Goal: Transaction & Acquisition: Purchase product/service

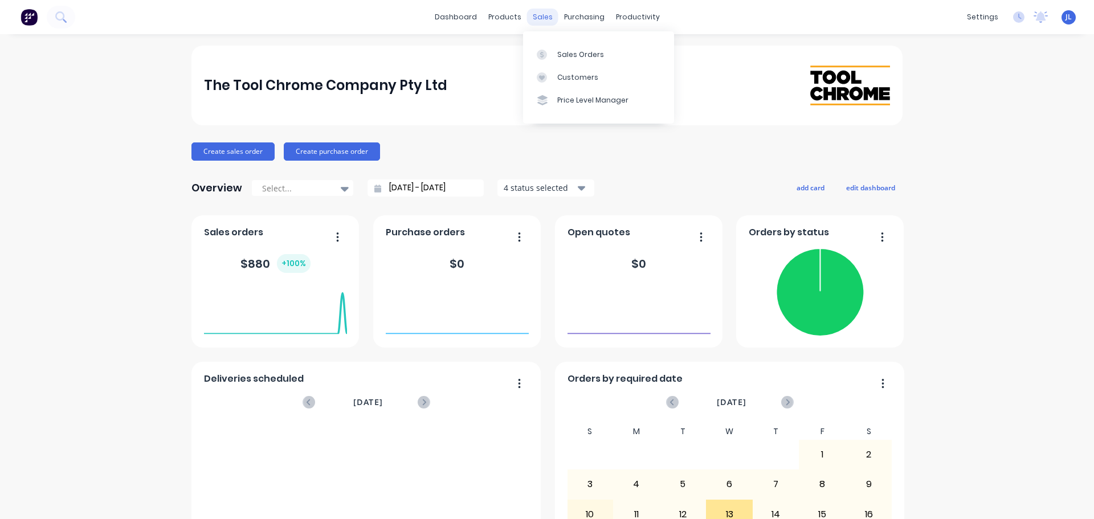
click at [539, 18] on div "sales" at bounding box center [542, 17] width 31 height 17
click at [561, 59] on div "Sales Orders" at bounding box center [580, 55] width 47 height 10
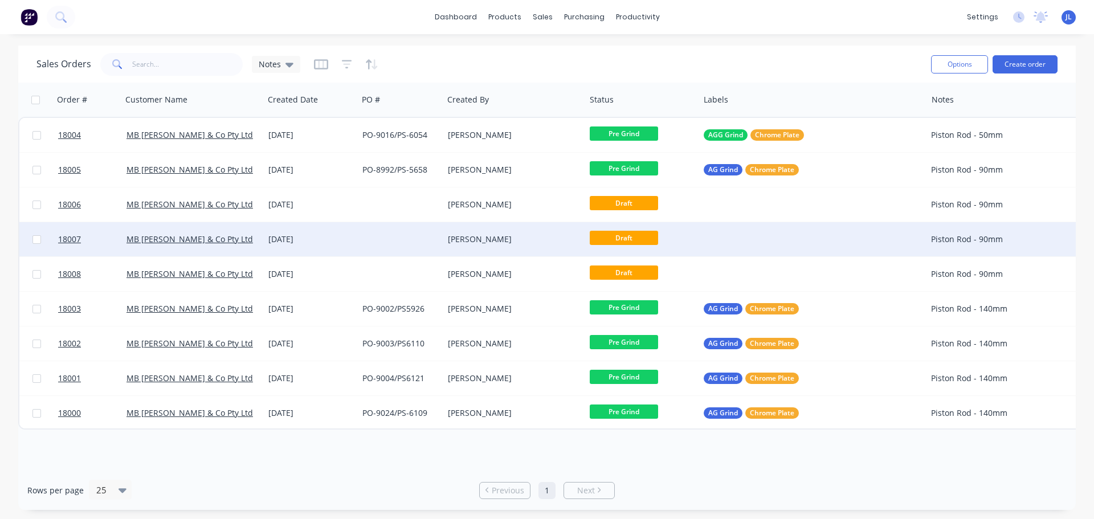
click at [380, 238] on div at bounding box center [400, 239] width 85 height 34
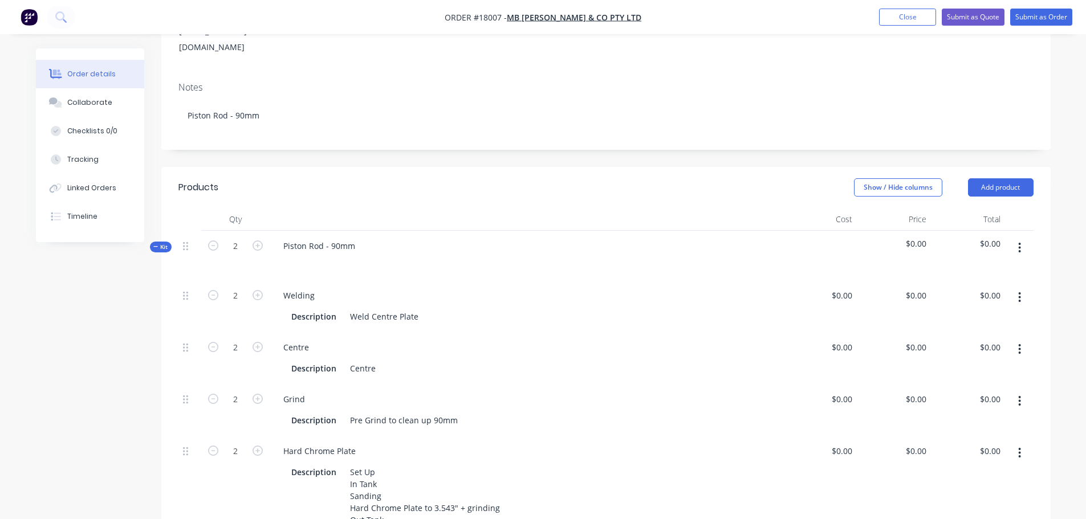
scroll to position [228, 0]
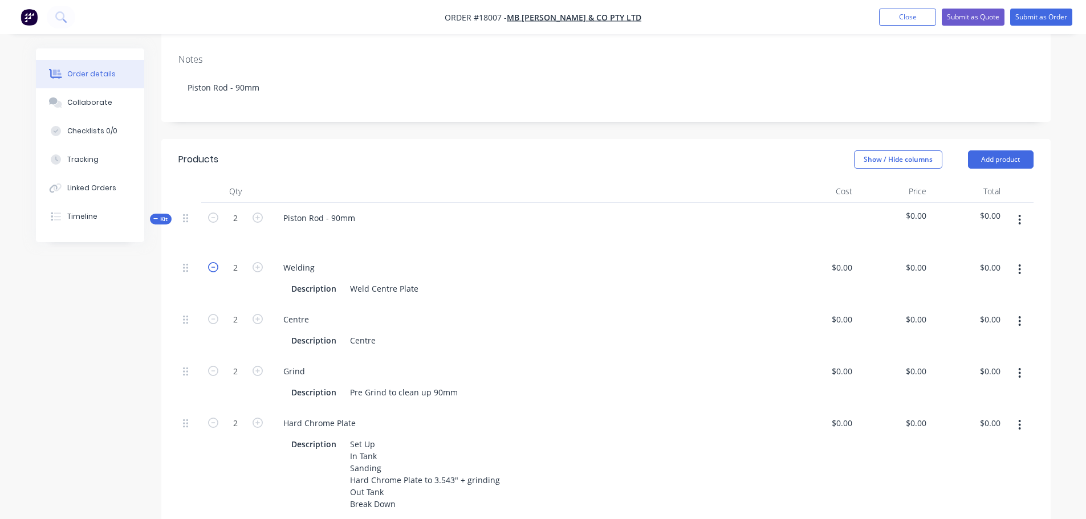
click at [211, 262] on icon "button" at bounding box center [213, 267] width 10 height 10
click at [213, 262] on icon "button" at bounding box center [213, 267] width 10 height 10
type input "0"
click at [214, 314] on icon "button" at bounding box center [213, 319] width 10 height 10
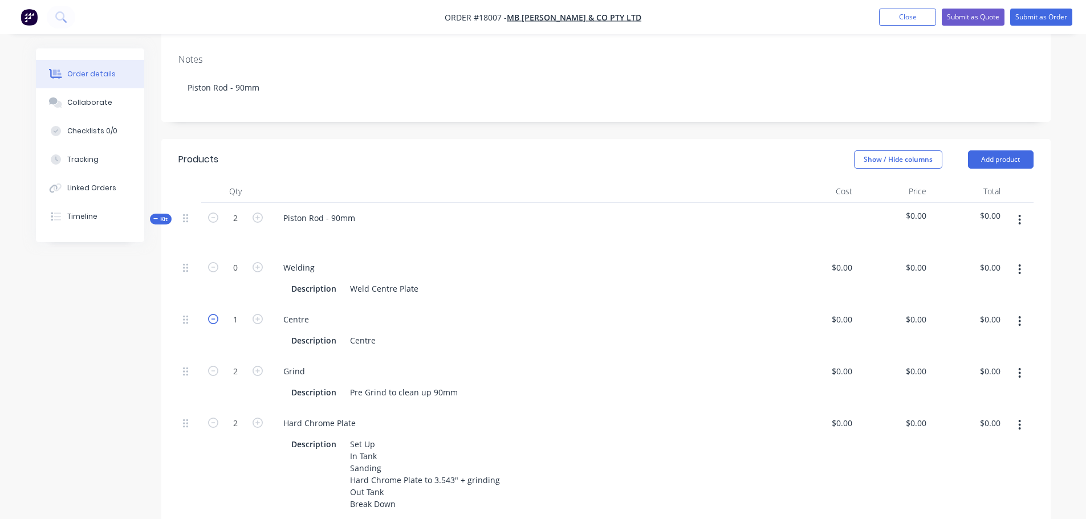
type input "0"
click at [211, 366] on icon "button" at bounding box center [213, 371] width 10 height 10
type input "0"
click at [211, 418] on icon "button" at bounding box center [213, 423] width 10 height 10
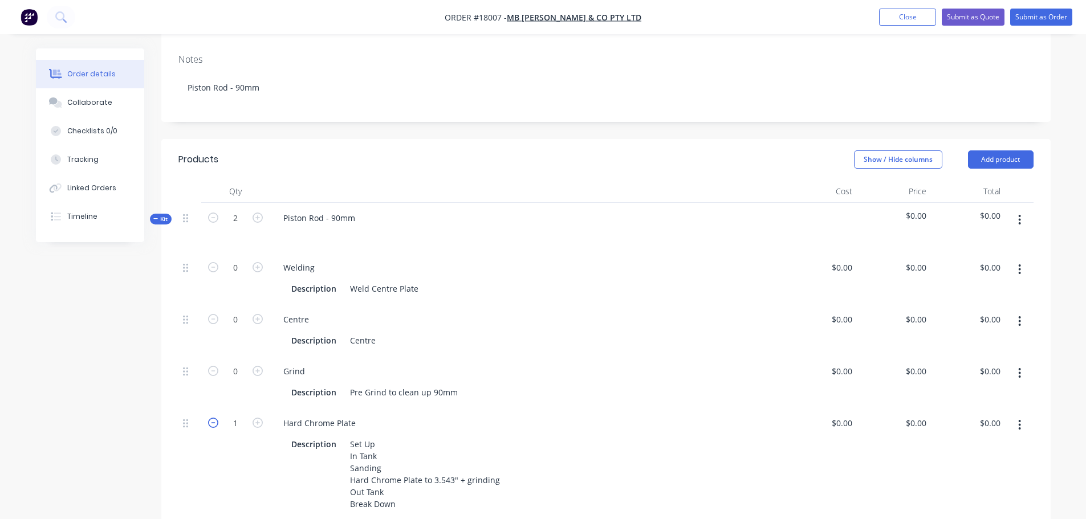
click at [211, 418] on icon "button" at bounding box center [213, 423] width 10 height 10
type input "0"
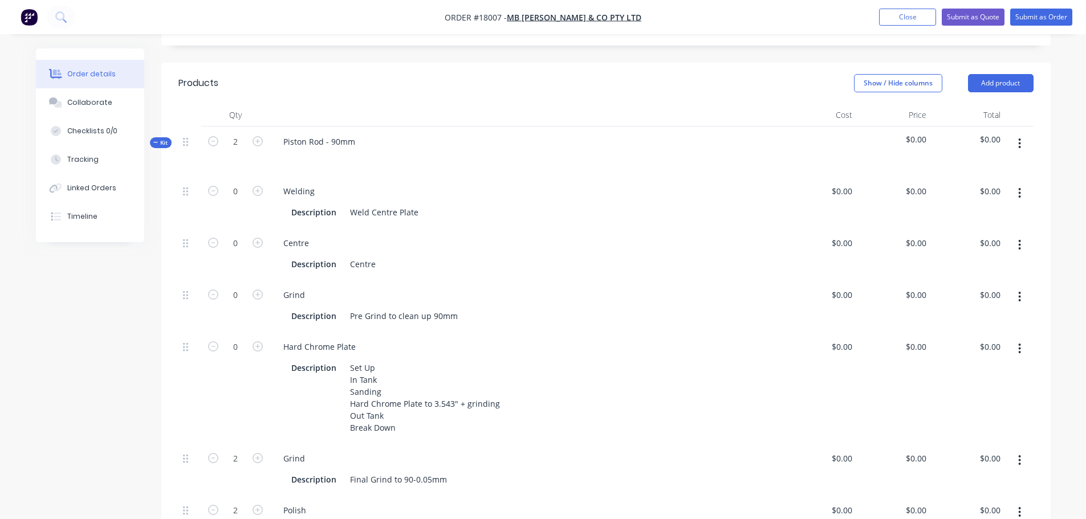
scroll to position [456, 0]
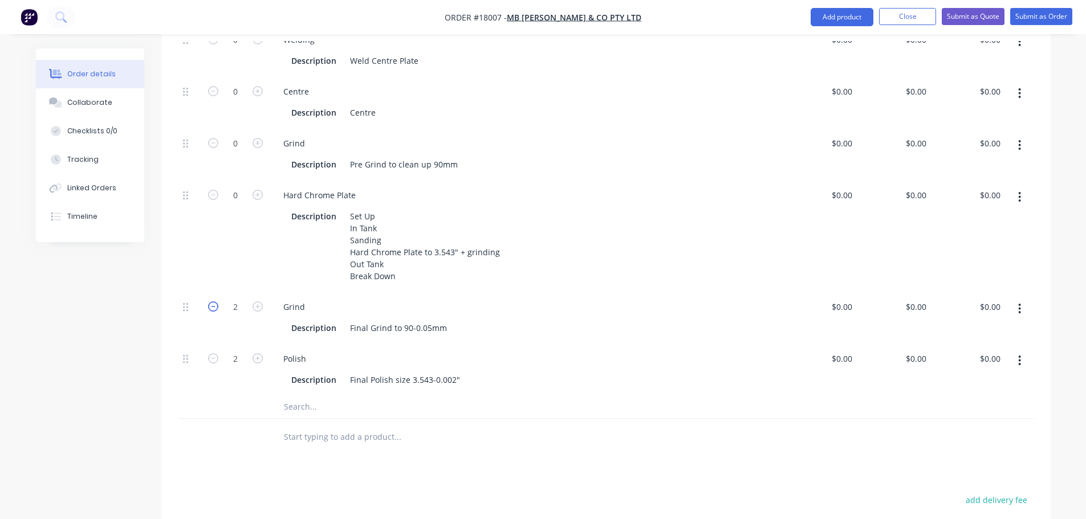
click at [217, 301] on icon "button" at bounding box center [213, 306] width 10 height 10
type input "0"
click at [217, 353] on icon "button" at bounding box center [213, 358] width 10 height 10
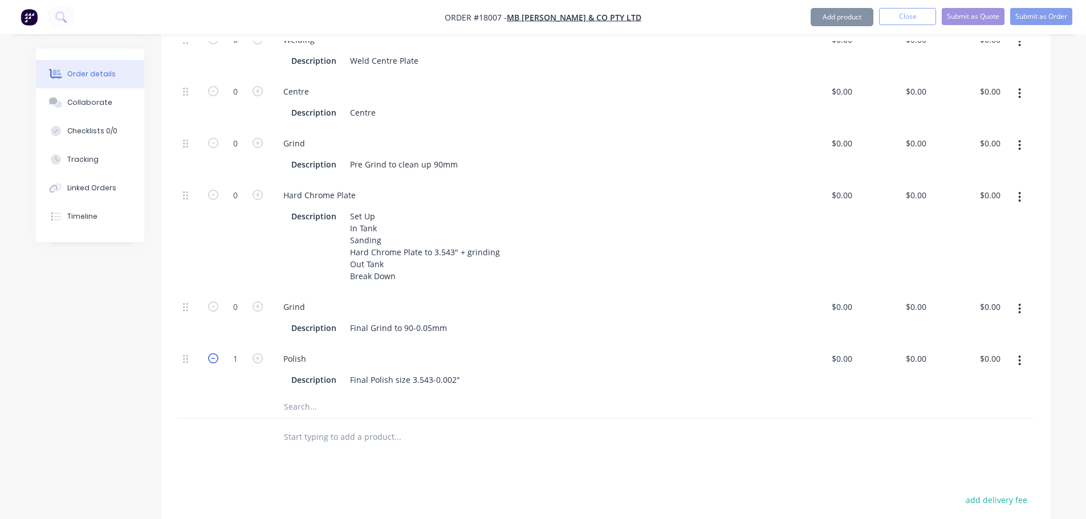
type input "0"
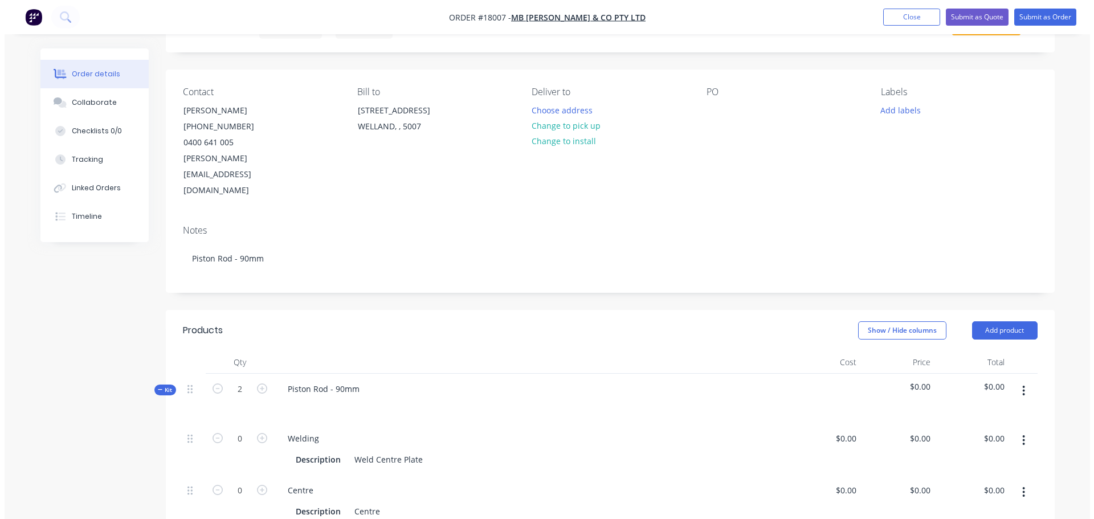
scroll to position [0, 0]
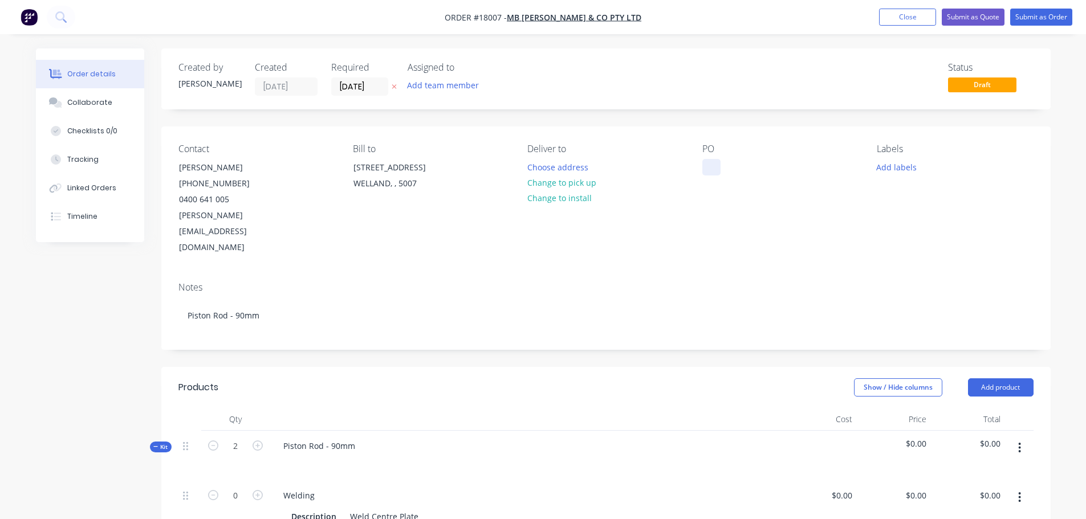
click at [719, 163] on div at bounding box center [711, 167] width 18 height 17
click at [885, 174] on button "Add labels" at bounding box center [896, 166] width 52 height 15
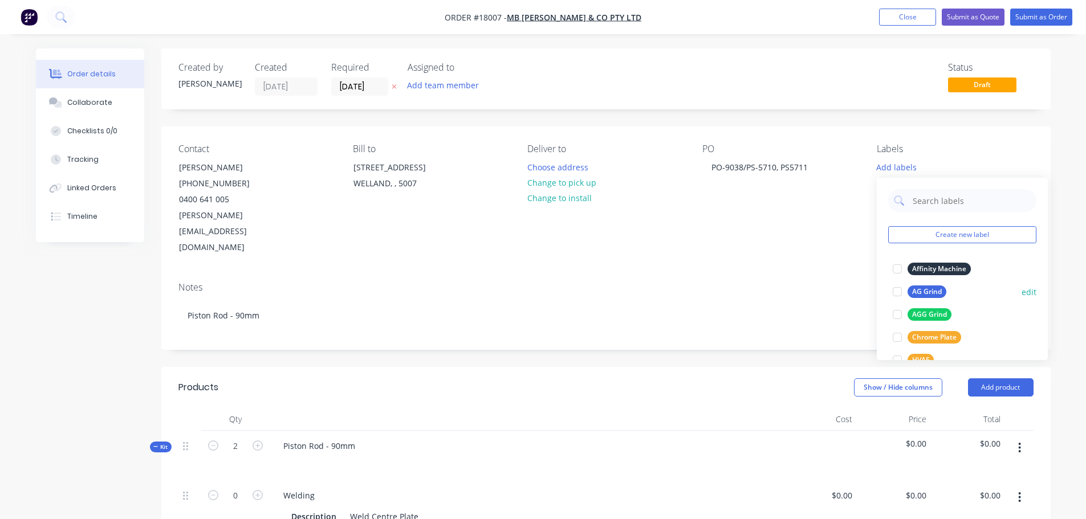
click at [894, 292] on div at bounding box center [897, 291] width 23 height 23
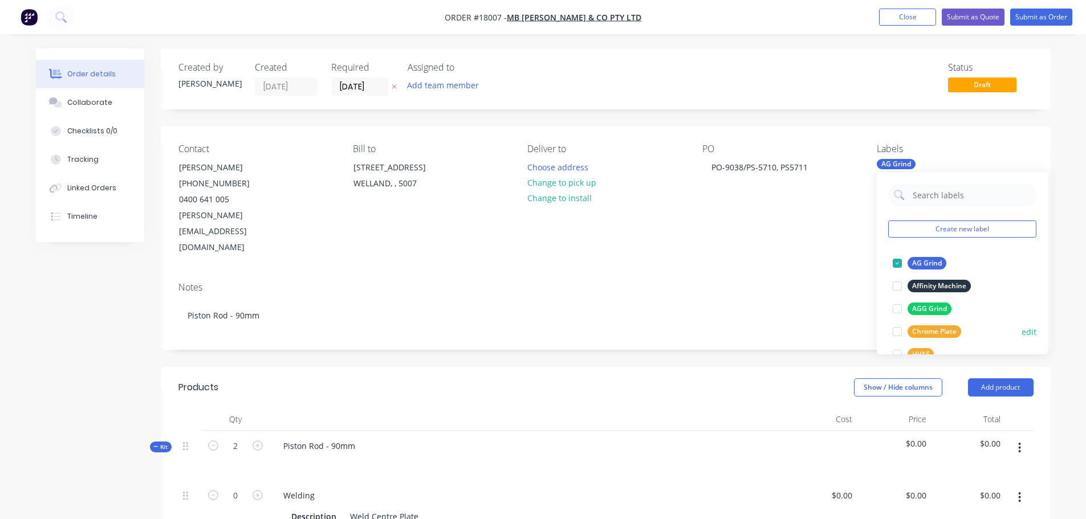
click at [896, 332] on div at bounding box center [897, 331] width 23 height 23
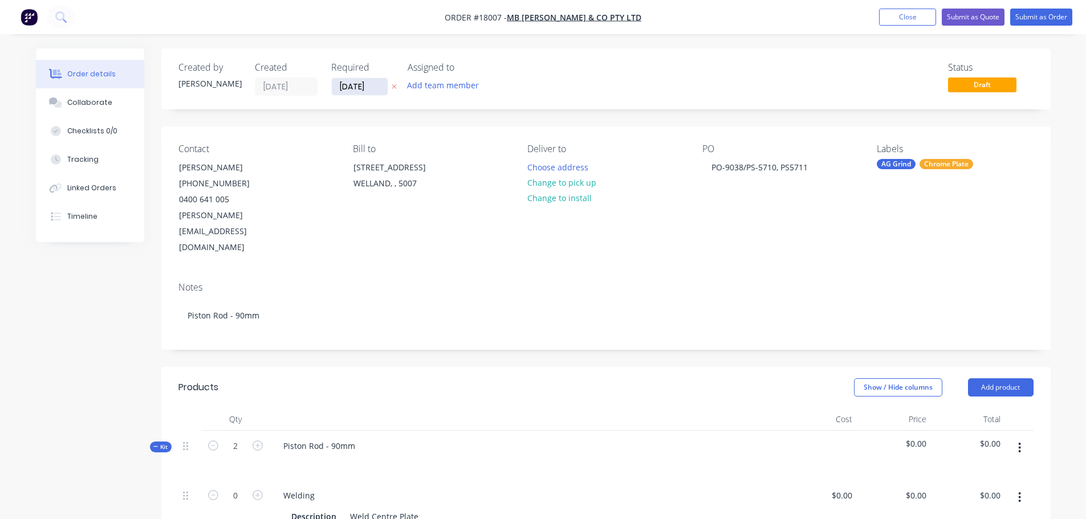
click at [361, 88] on input "[DATE]" at bounding box center [360, 86] width 56 height 17
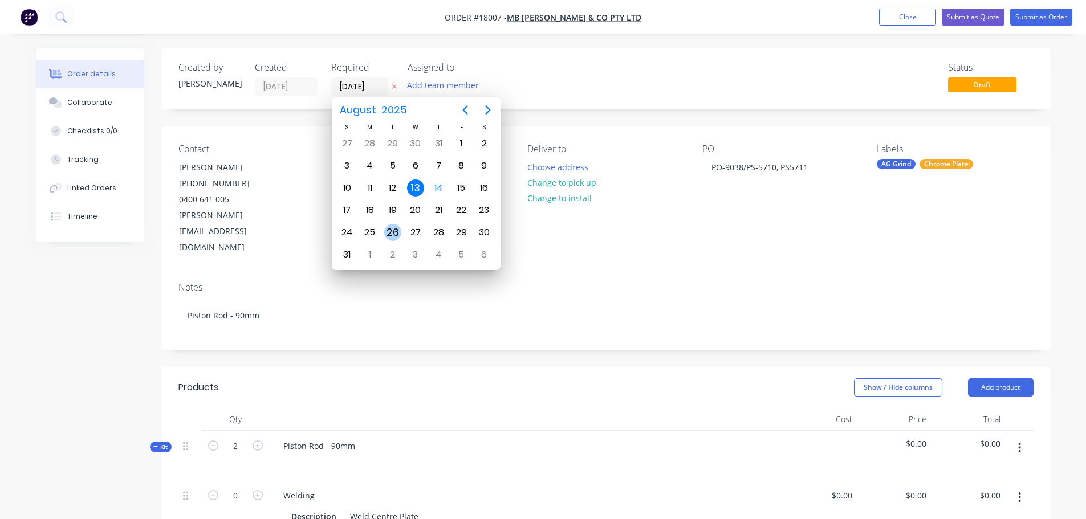
click at [398, 227] on div "26" at bounding box center [392, 232] width 17 height 17
type input "[DATE]"
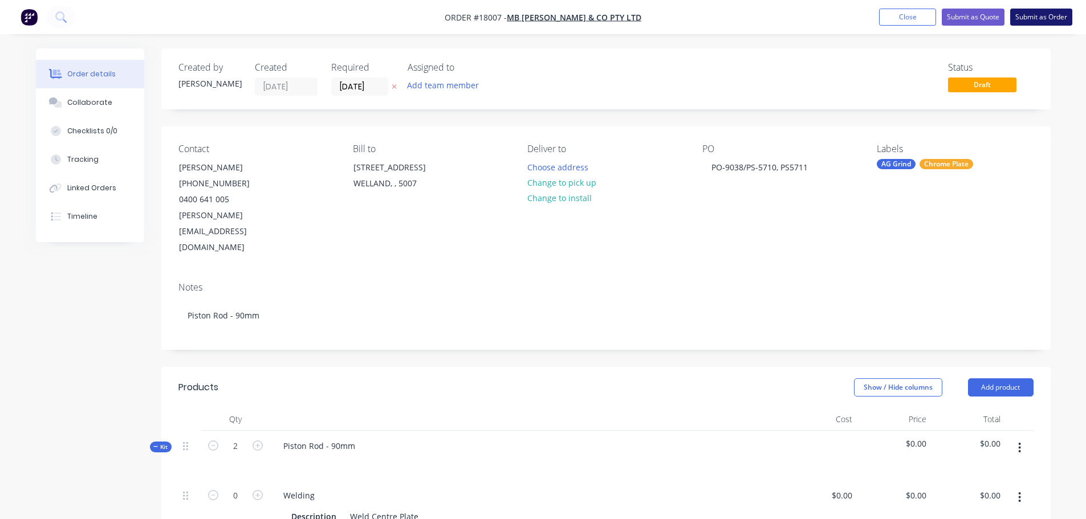
click at [1038, 13] on button "Submit as Order" at bounding box center [1041, 17] width 62 height 17
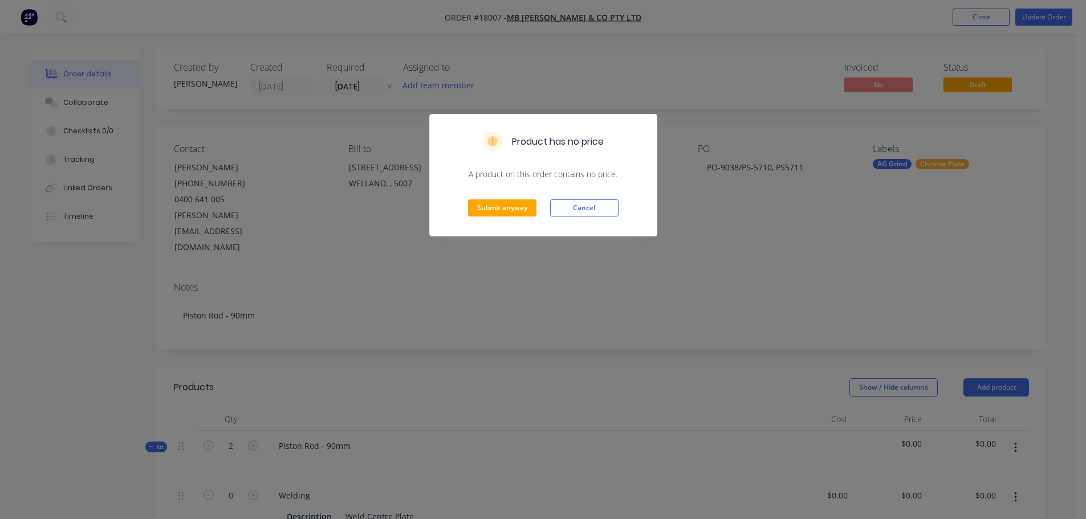
click at [510, 217] on div "Submit anyway Cancel" at bounding box center [543, 208] width 227 height 56
click at [514, 208] on button "Submit anyway" at bounding box center [502, 207] width 68 height 17
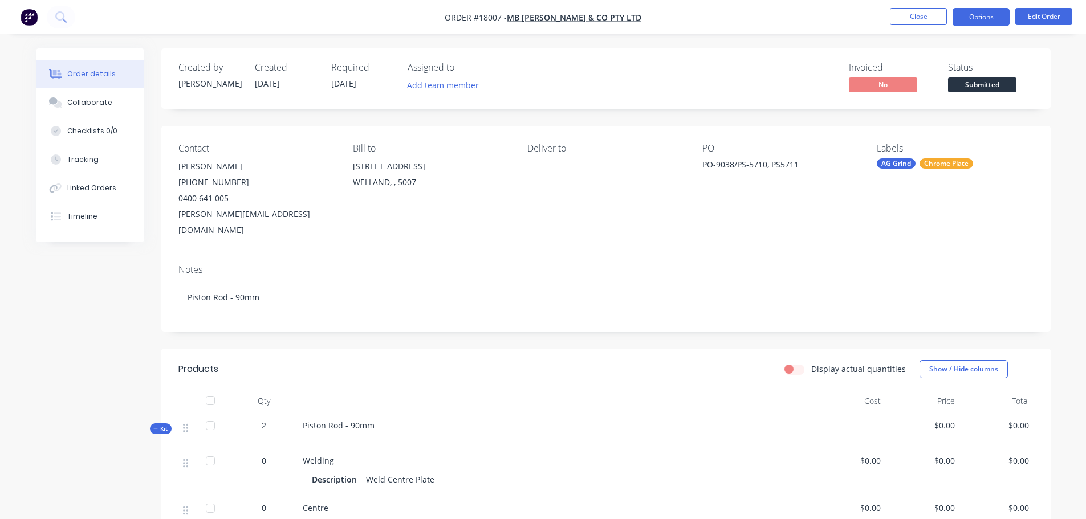
click at [982, 21] on button "Options" at bounding box center [980, 17] width 57 height 18
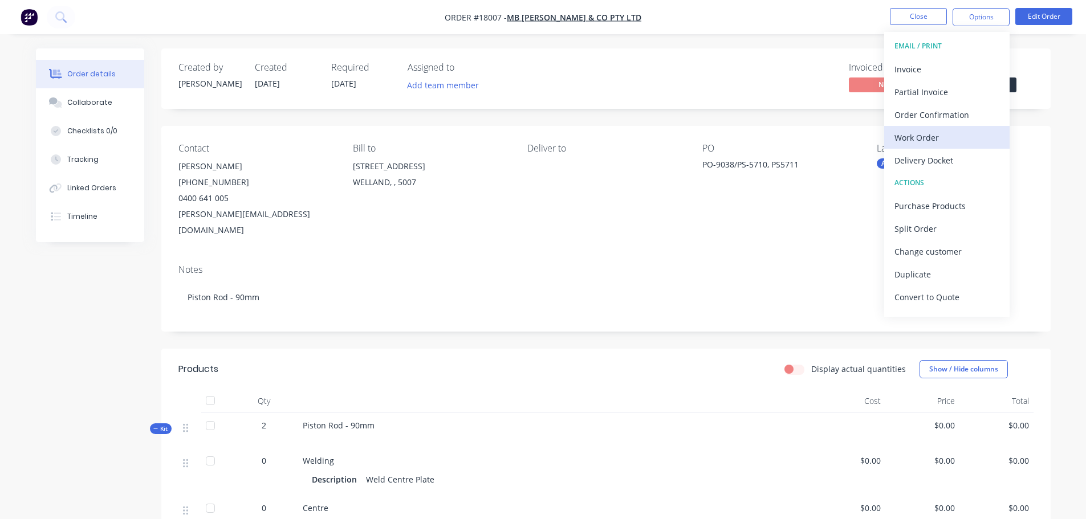
click at [929, 145] on div "Work Order" at bounding box center [946, 137] width 105 height 17
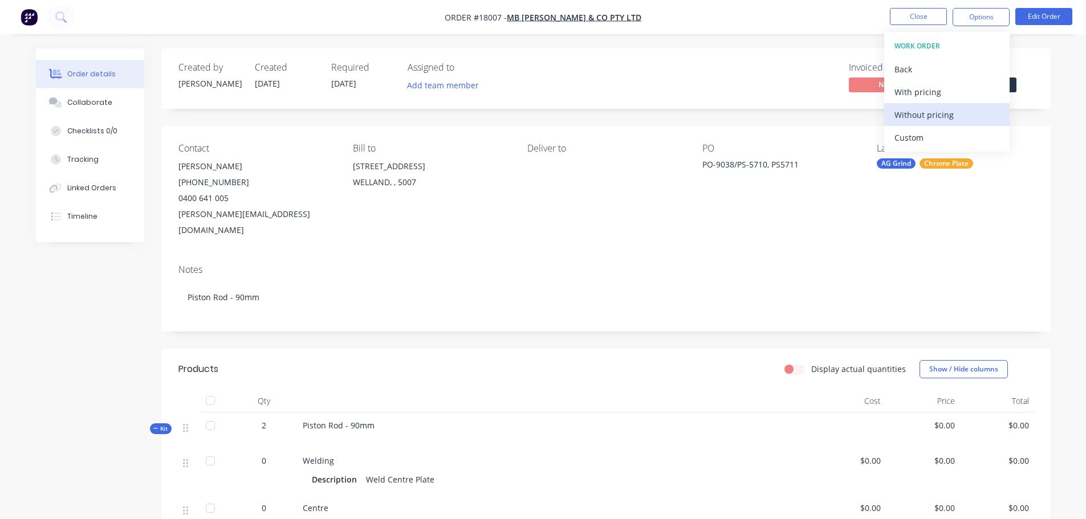
click at [939, 111] on div "Without pricing" at bounding box center [946, 115] width 105 height 17
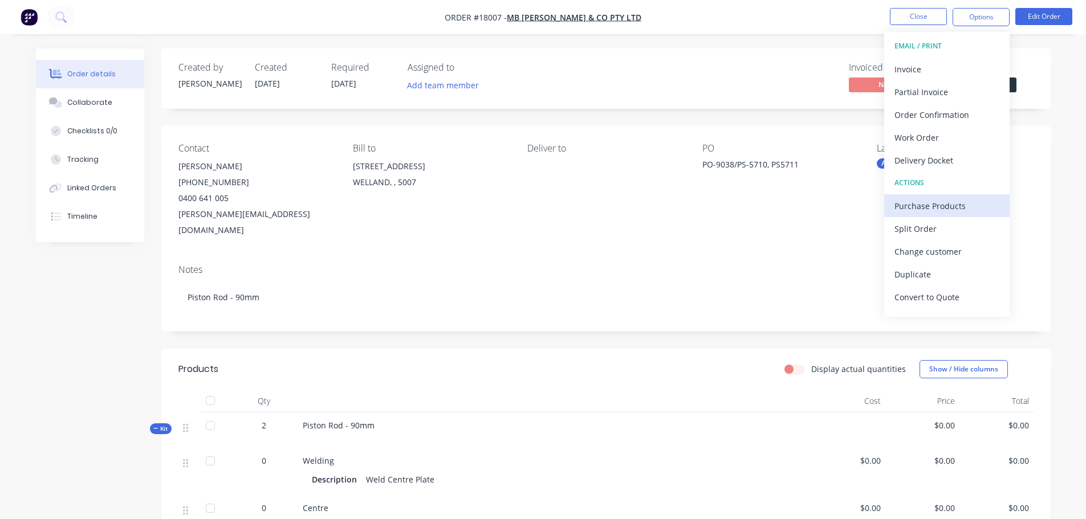
click at [937, 209] on div "Purchase Products" at bounding box center [946, 206] width 105 height 17
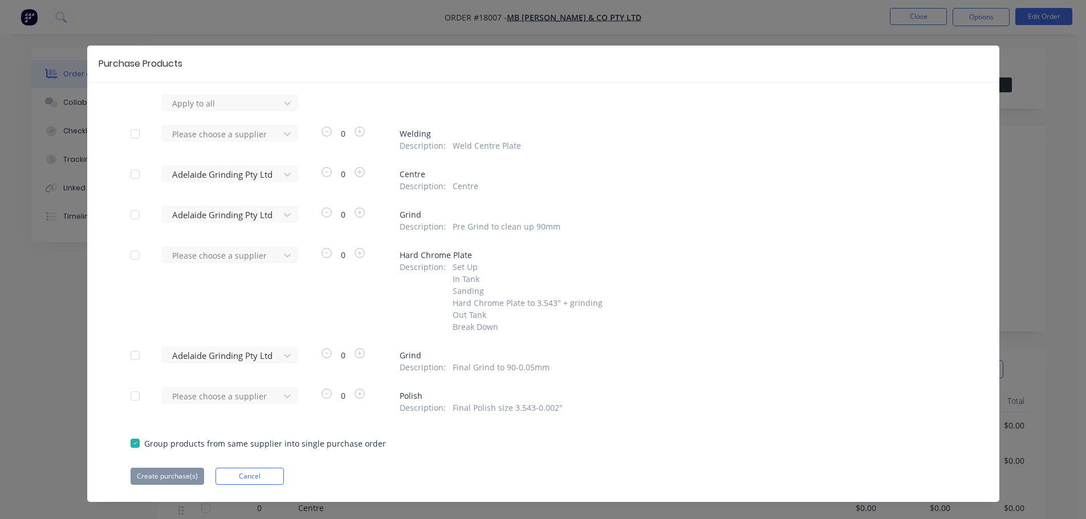
click at [132, 173] on div at bounding box center [135, 174] width 23 height 23
click at [131, 213] on div at bounding box center [135, 214] width 23 height 23
click at [130, 352] on div at bounding box center [135, 355] width 23 height 23
click at [174, 474] on button "Create purchase(s)" at bounding box center [168, 476] width 74 height 17
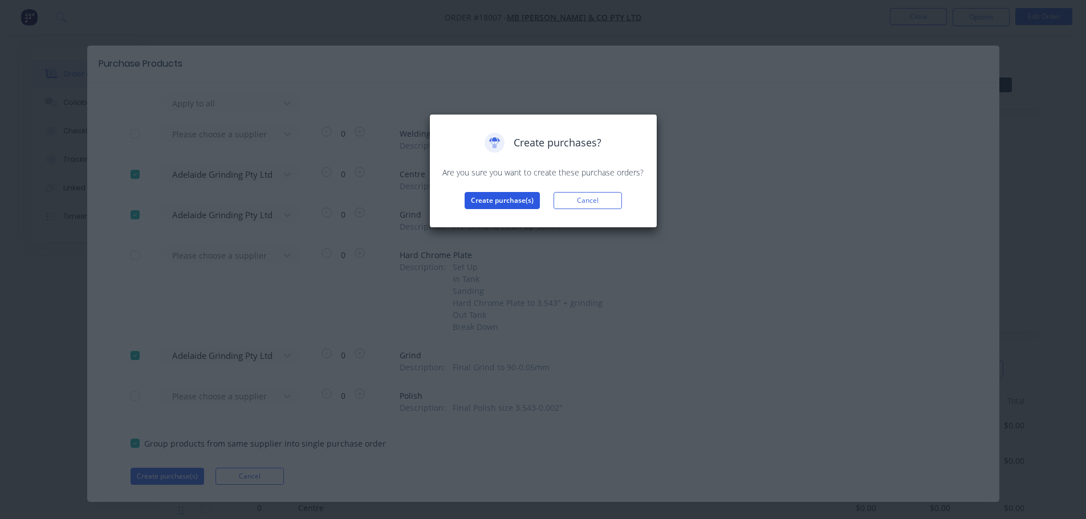
click at [519, 198] on button "Create purchase(s)" at bounding box center [501, 200] width 75 height 17
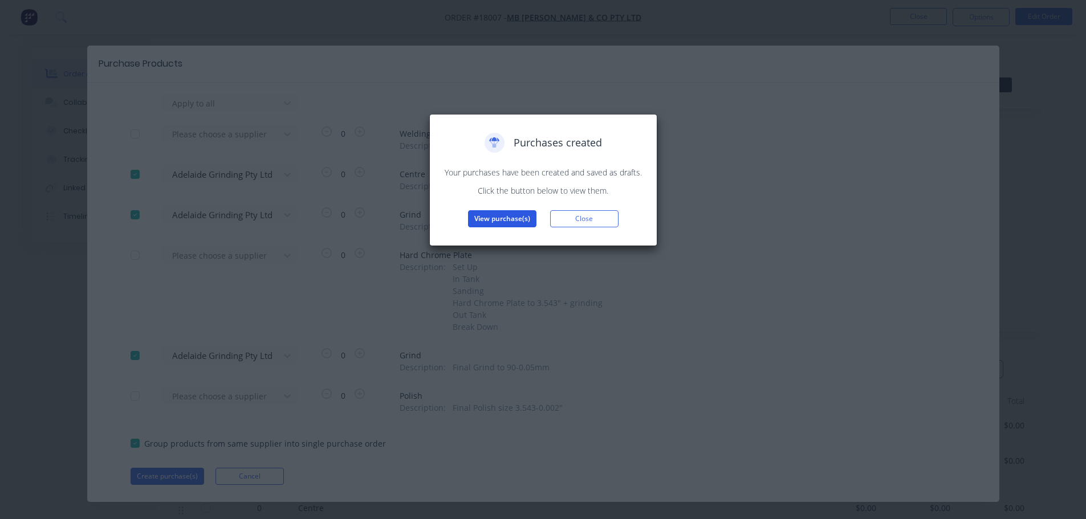
click at [509, 217] on button "View purchase(s)" at bounding box center [502, 218] width 68 height 17
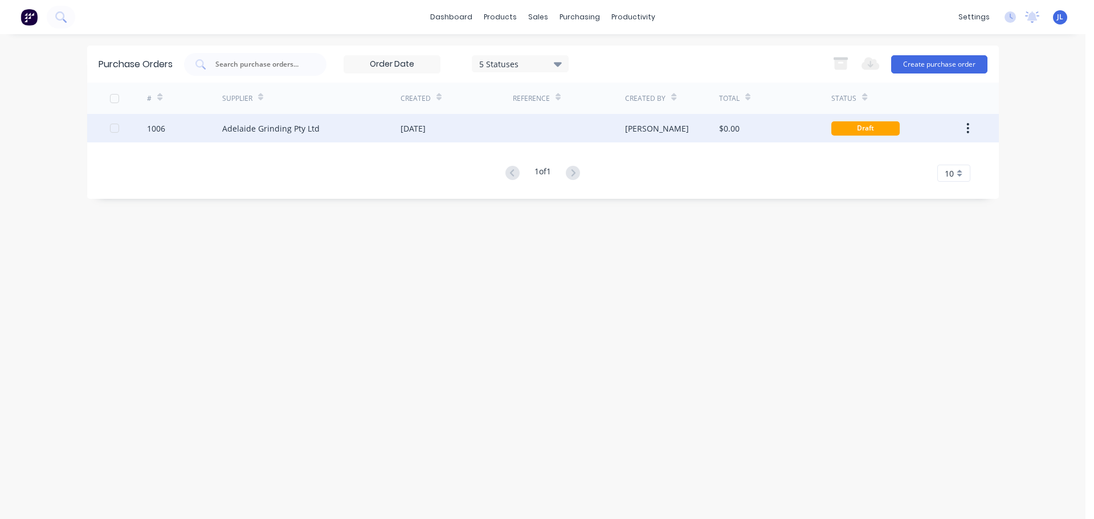
click at [545, 138] on div at bounding box center [569, 128] width 112 height 28
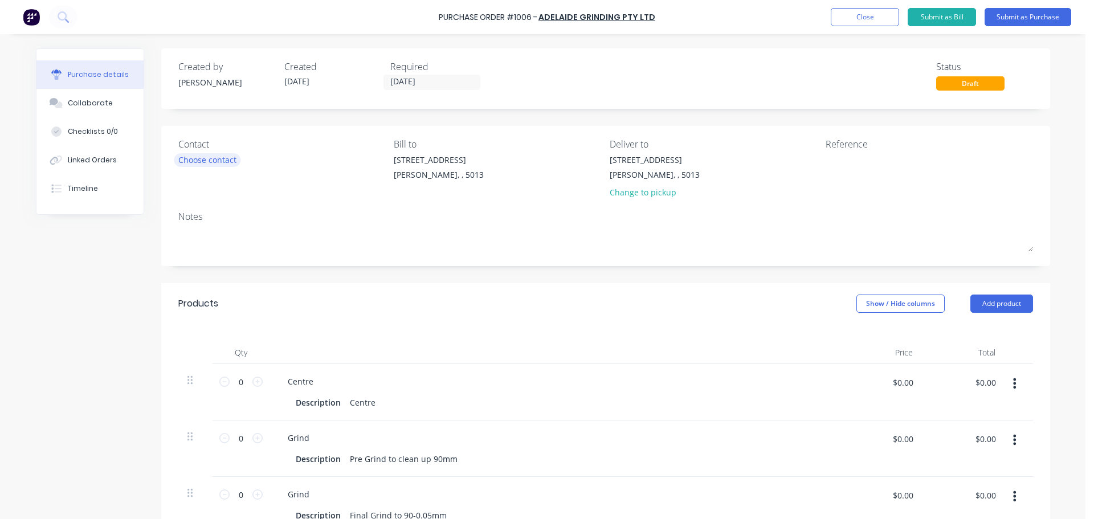
click at [231, 162] on div "Choose contact" at bounding box center [207, 160] width 58 height 12
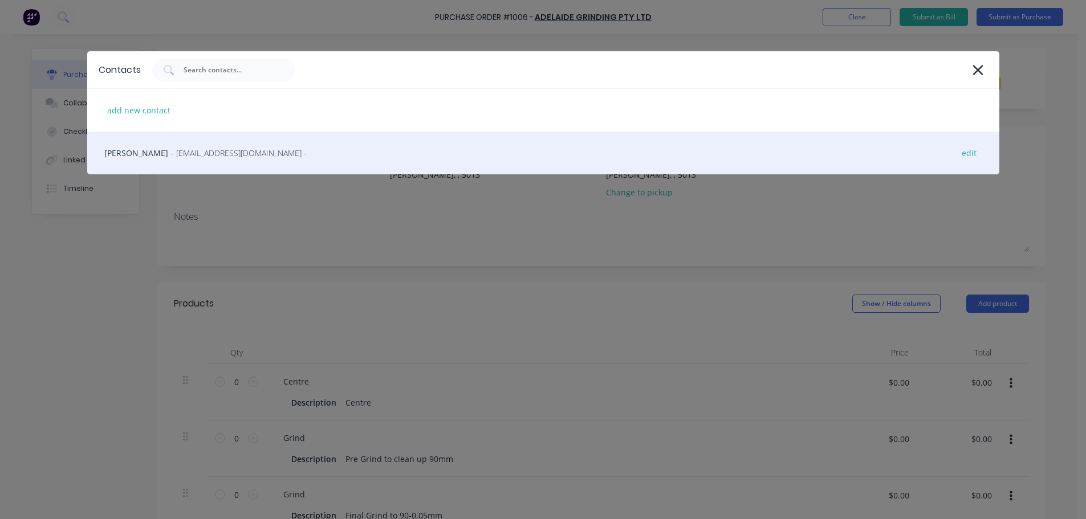
click at [235, 157] on span "- [EMAIL_ADDRESS][DOMAIN_NAME] -" at bounding box center [239, 153] width 136 height 12
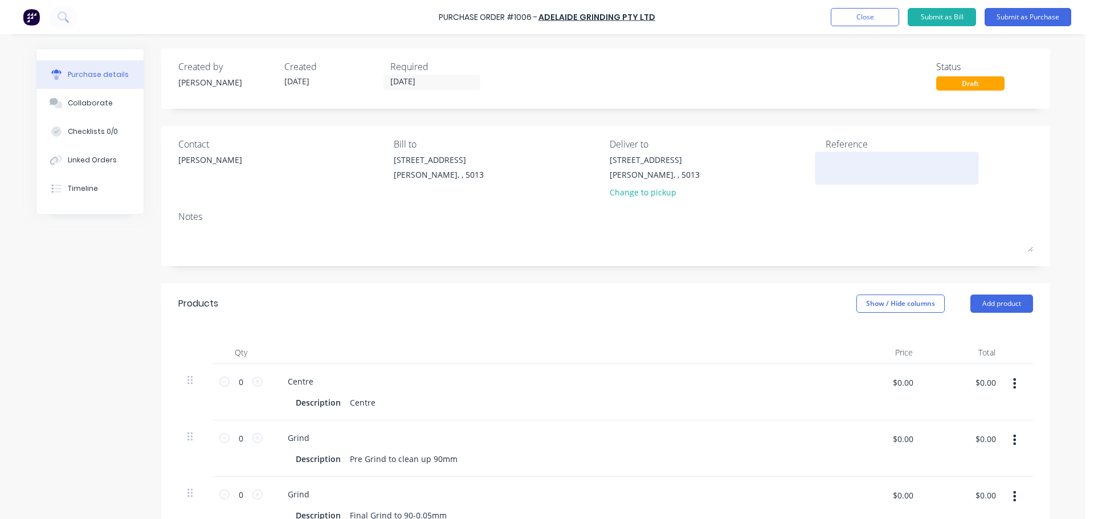
click at [859, 168] on textarea at bounding box center [897, 167] width 142 height 26
type textarea "TC18007"
type textarea "x"
type textarea "TC18007"
click at [1058, 213] on div "Purchase Order #1006 - Adelaide Grinding Pty Ltd Add product Close Submit as Bi…" at bounding box center [543, 259] width 1086 height 519
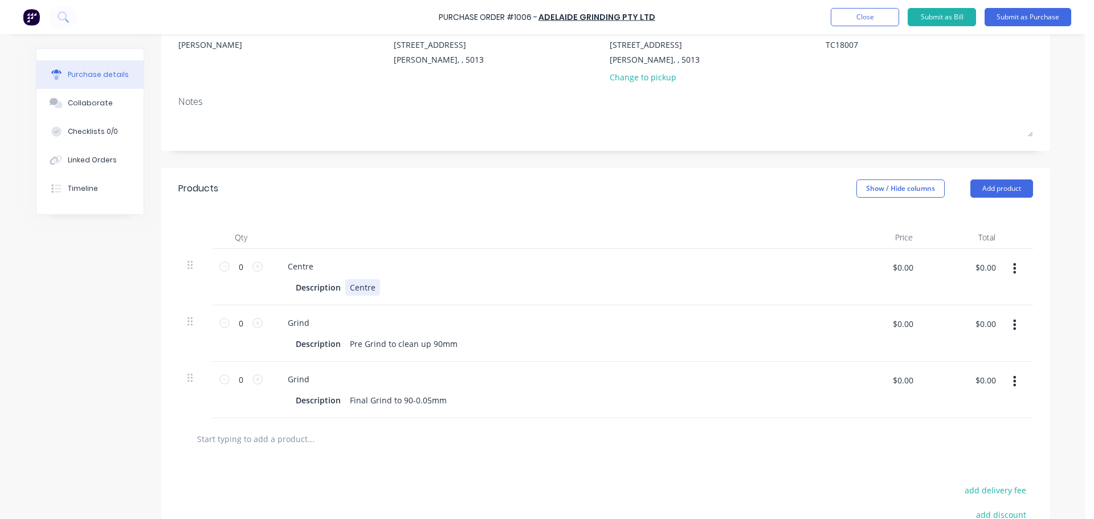
scroll to position [114, 0]
click at [252, 270] on icon at bounding box center [257, 268] width 10 height 10
type textarea "x"
type input "1"
click at [254, 325] on icon at bounding box center [257, 324] width 10 height 10
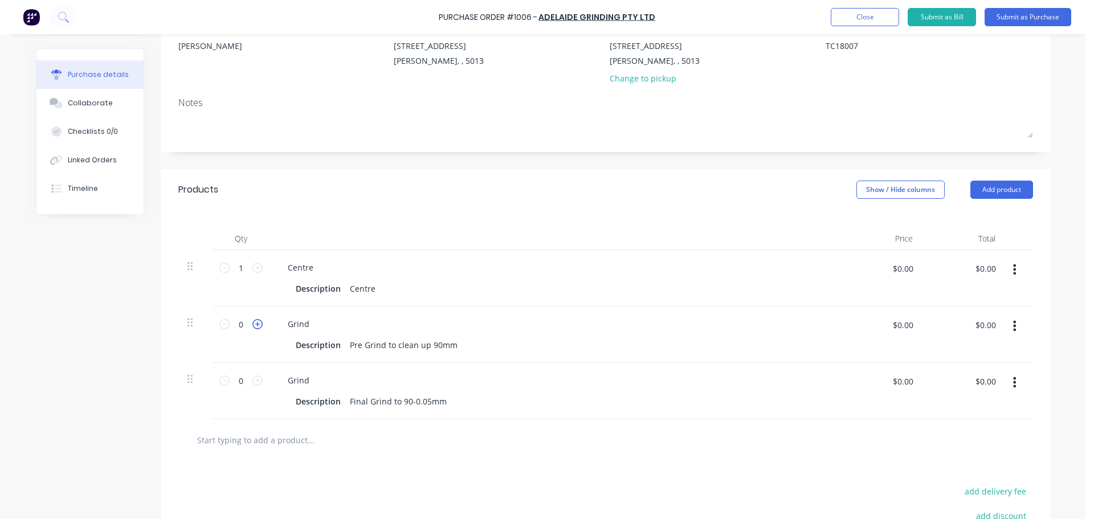
type textarea "x"
type input "1"
click at [258, 377] on icon at bounding box center [257, 381] width 10 height 10
type textarea "x"
type input "1"
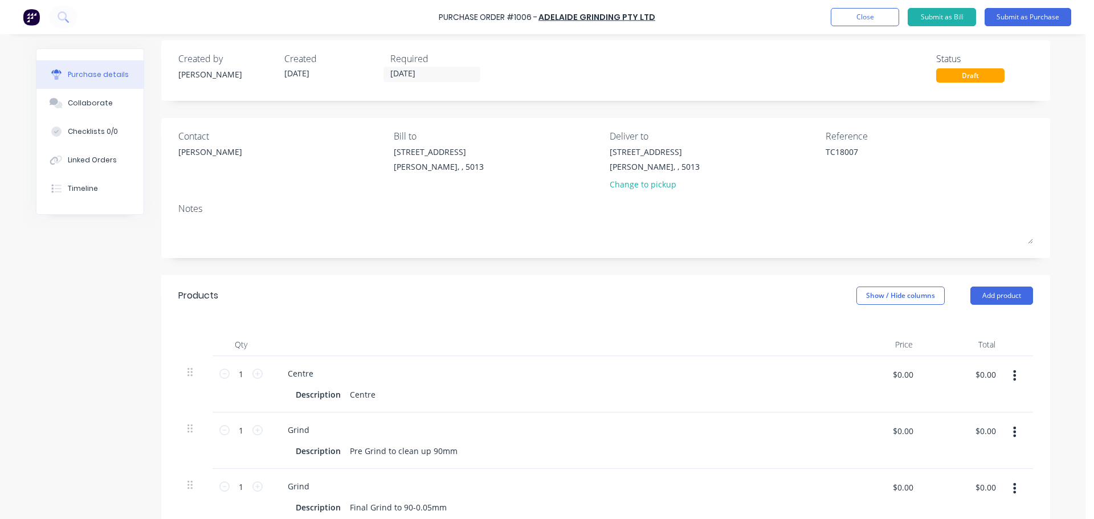
scroll to position [0, 0]
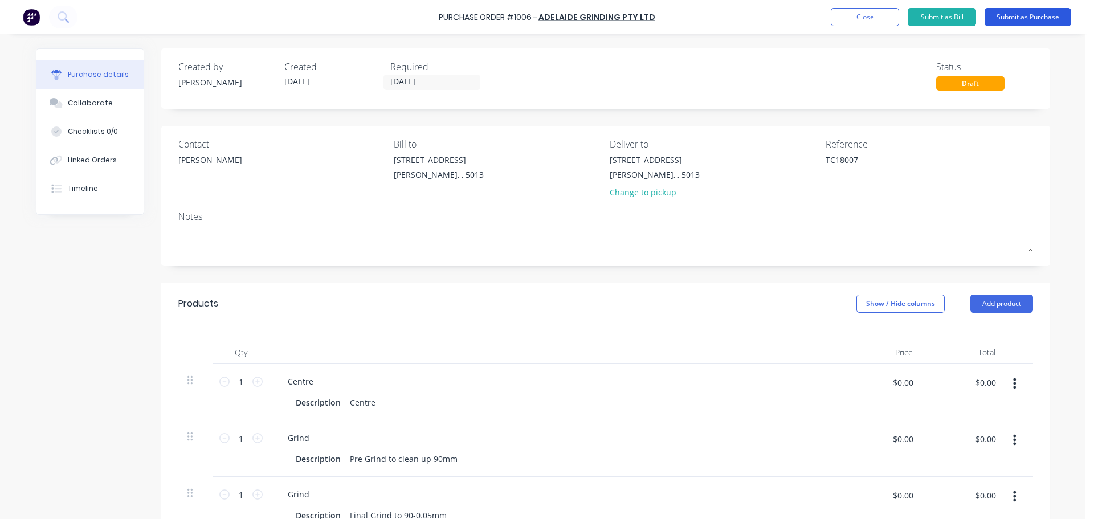
click at [1024, 20] on button "Submit as Purchase" at bounding box center [1028, 17] width 87 height 18
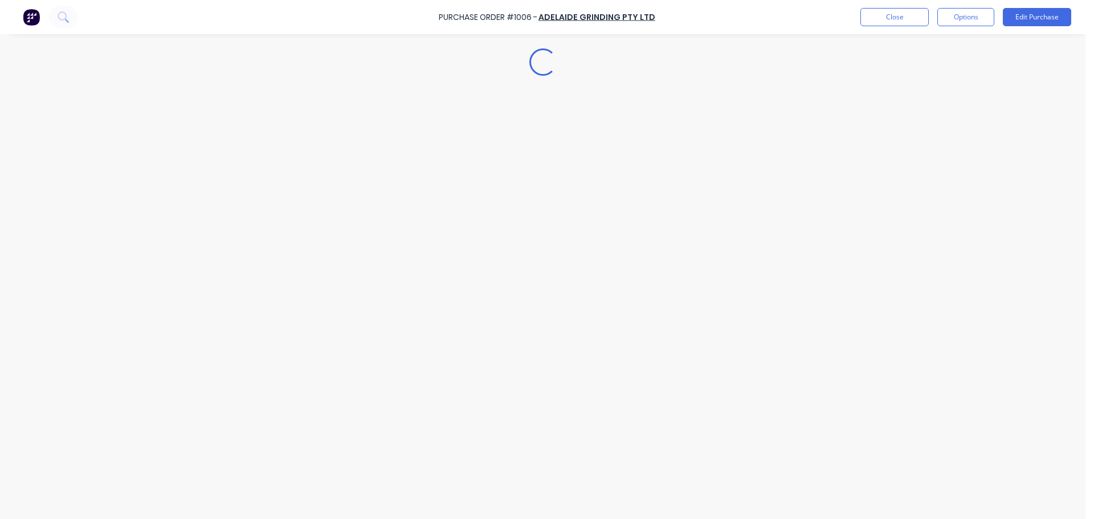
type textarea "x"
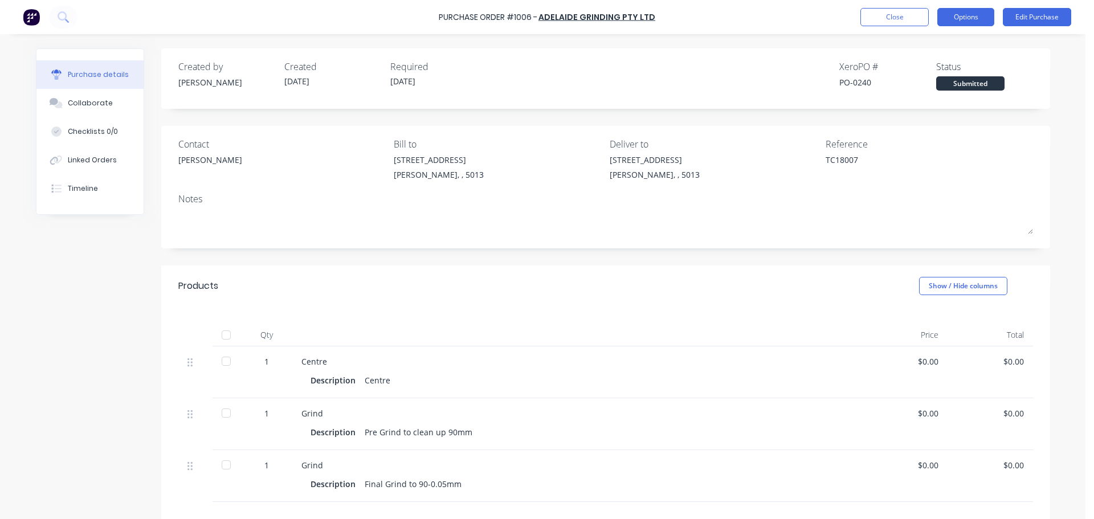
click at [965, 19] on button "Options" at bounding box center [965, 17] width 57 height 18
